Goal: Use online tool/utility: Utilize a website feature to perform a specific function

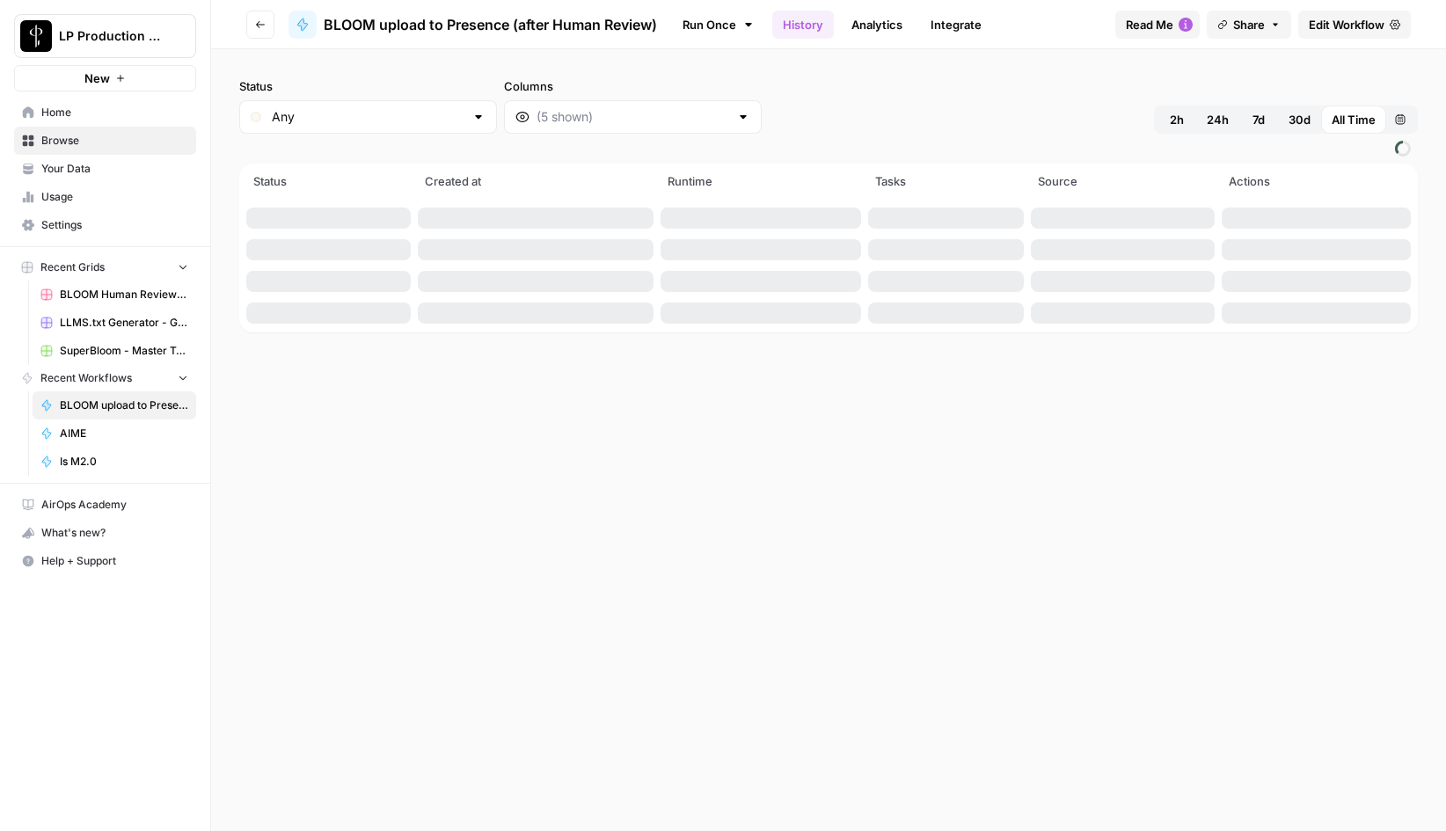
click at [67, 140] on span "Browse" at bounding box center [114, 141] width 147 height 16
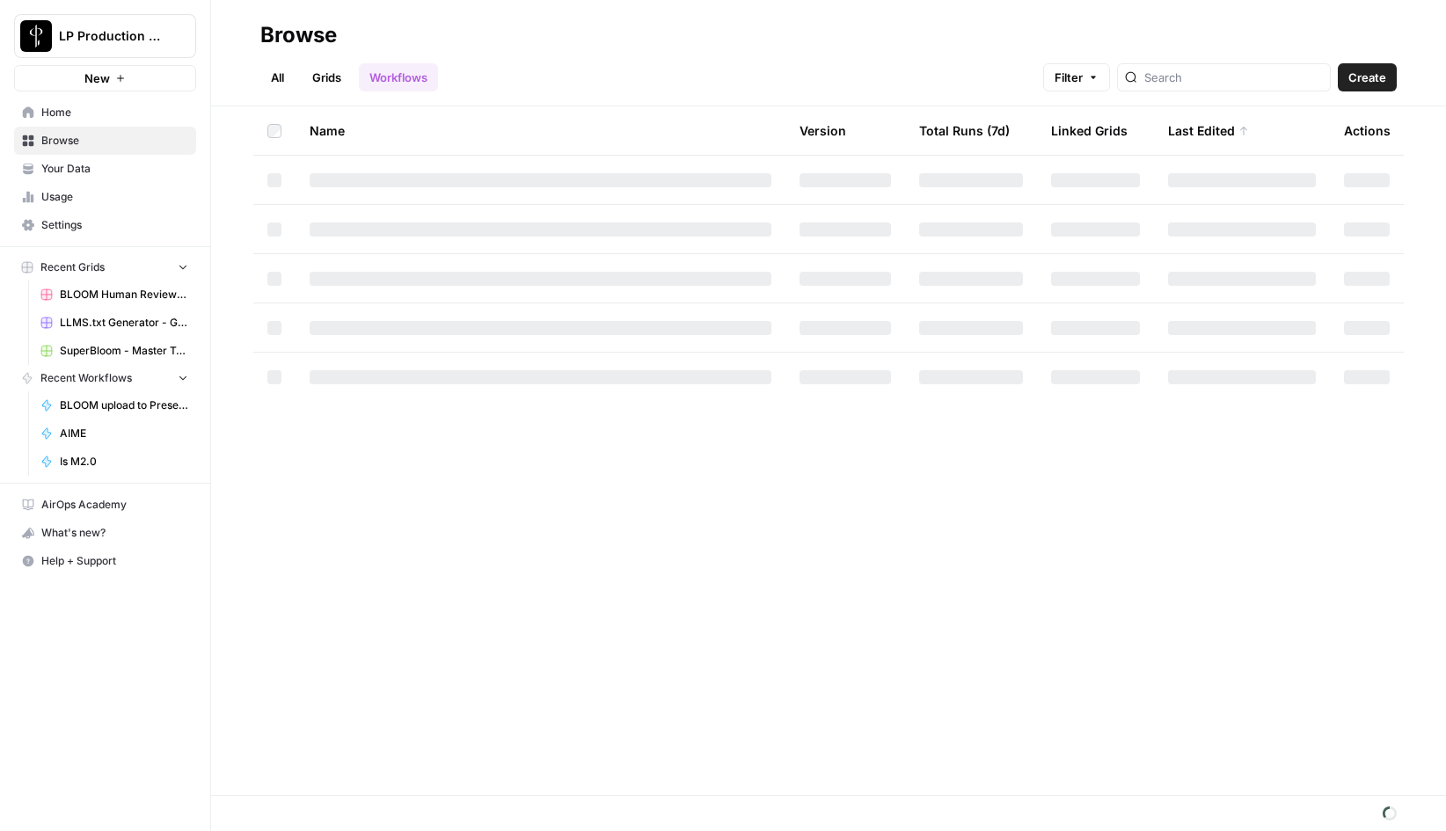
click at [274, 77] on link "All" at bounding box center [277, 77] width 34 height 28
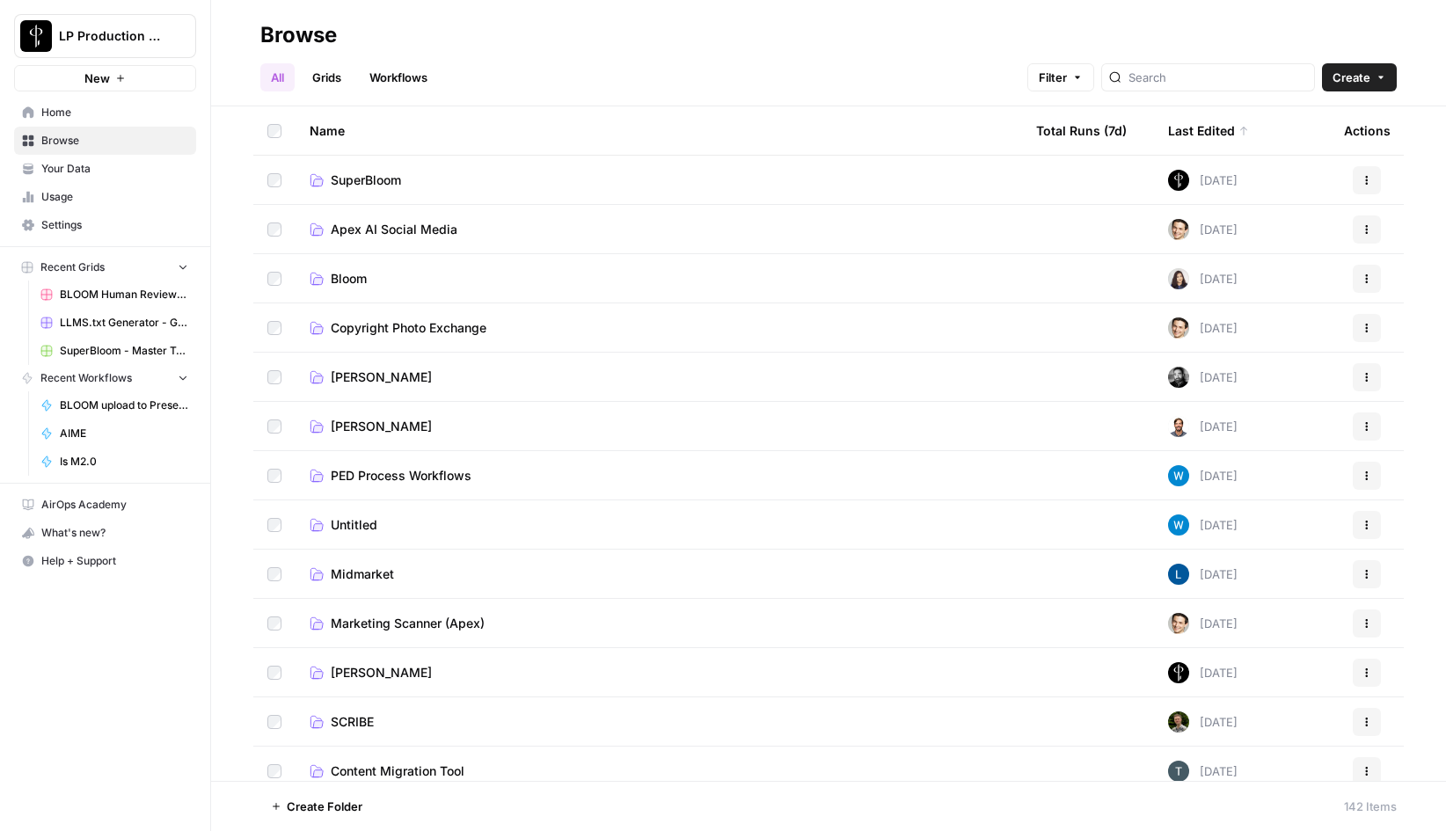
click at [349, 179] on span "SuperBloom" at bounding box center [366, 181] width 70 height 18
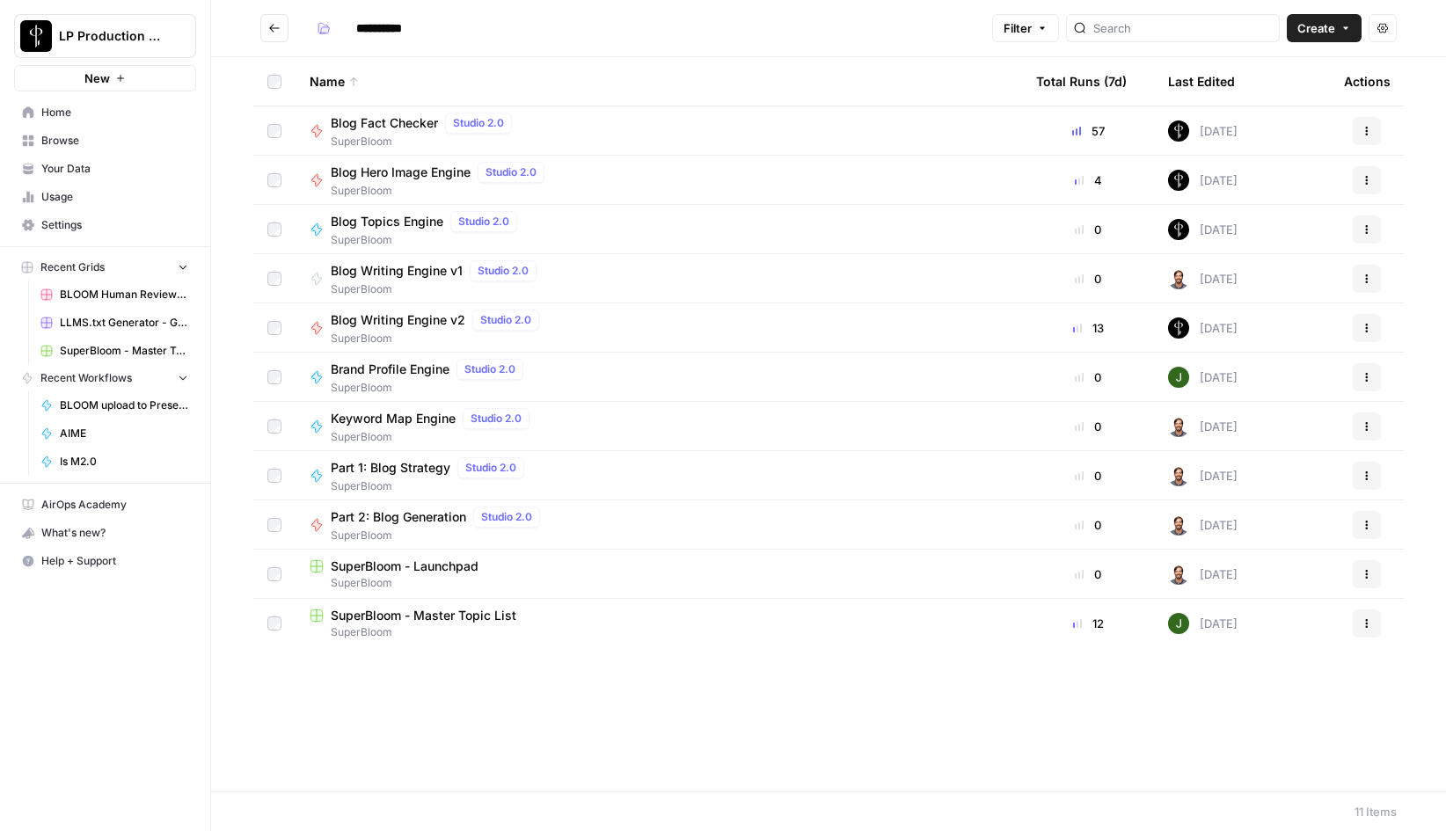
click at [385, 373] on span "Brand Profile Engine" at bounding box center [390, 370] width 119 height 18
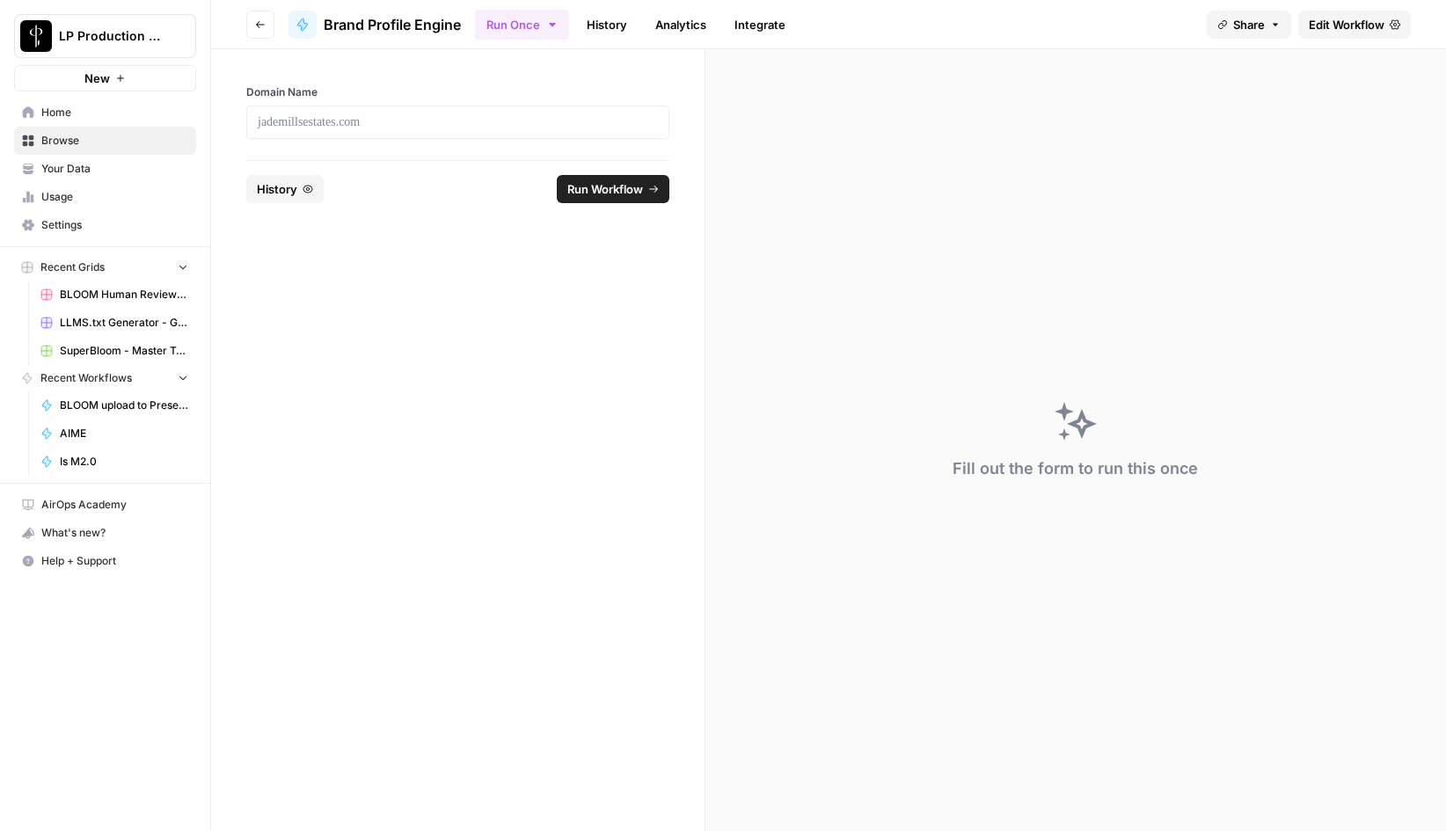
click at [1358, 31] on span "Edit Workflow" at bounding box center [1347, 25] width 76 height 18
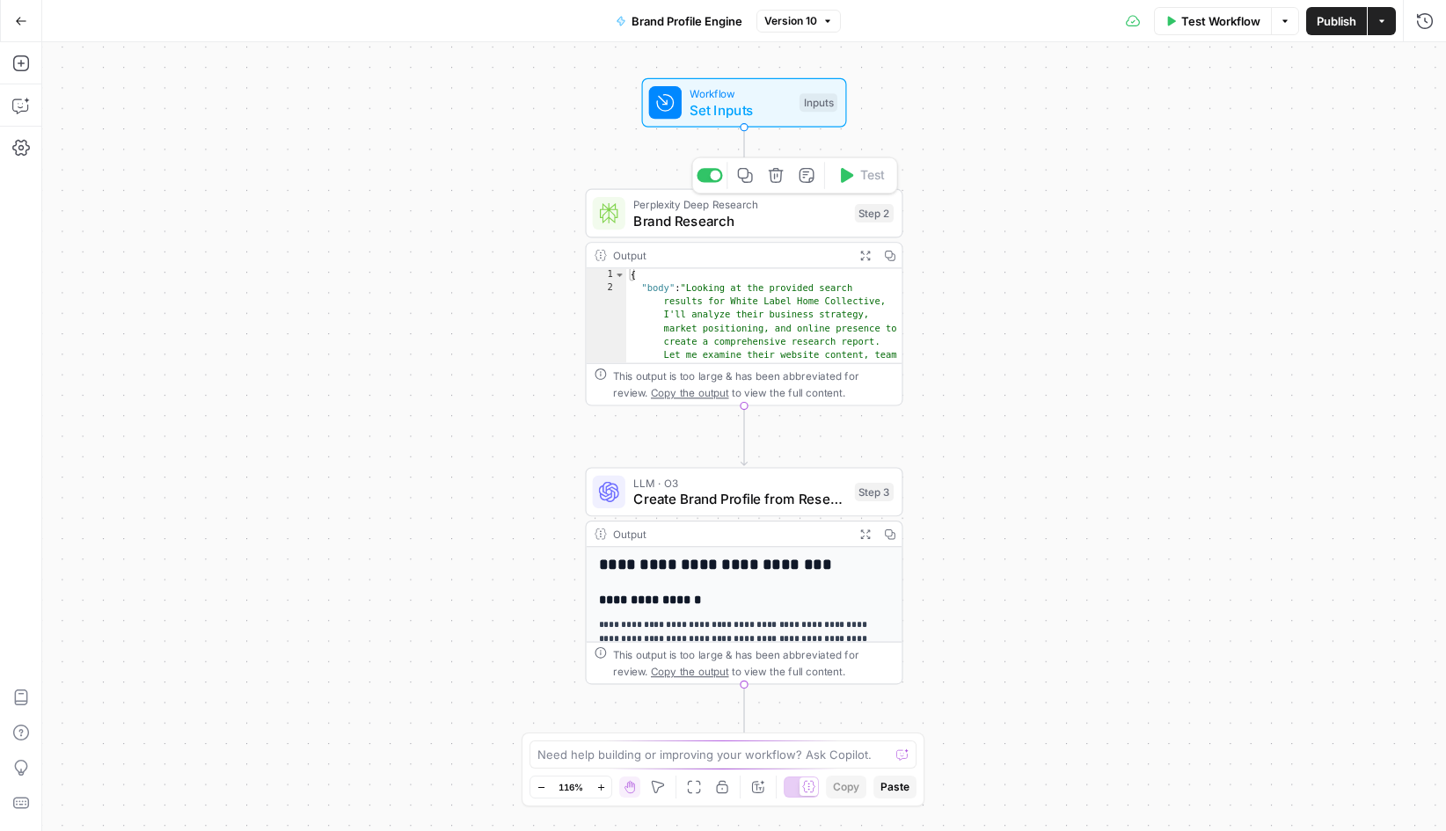
click at [731, 224] on span "Brand Research" at bounding box center [739, 220] width 213 height 20
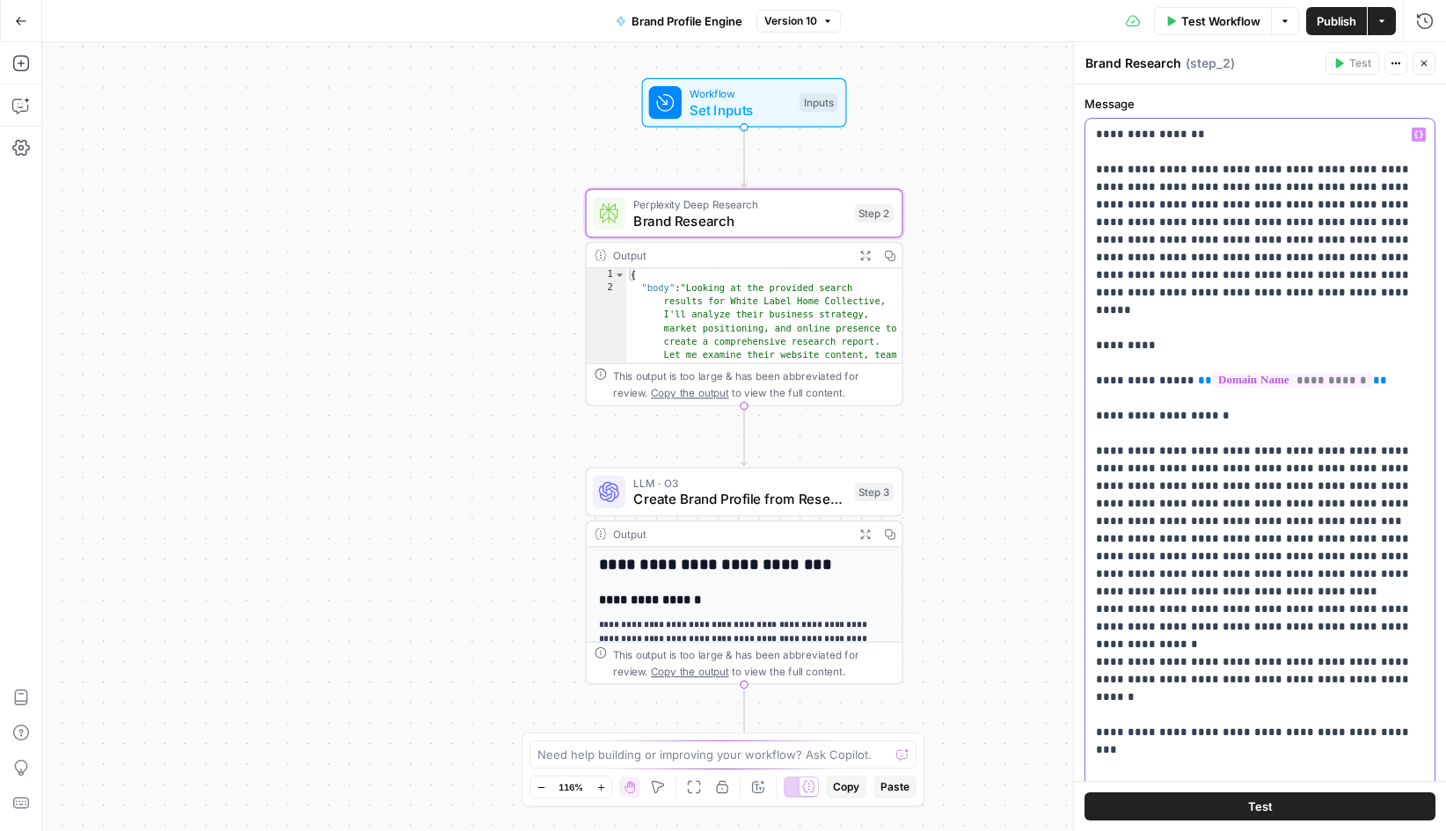
click at [1422, 68] on icon "button" at bounding box center [1424, 63] width 11 height 11
